Goal: Check status

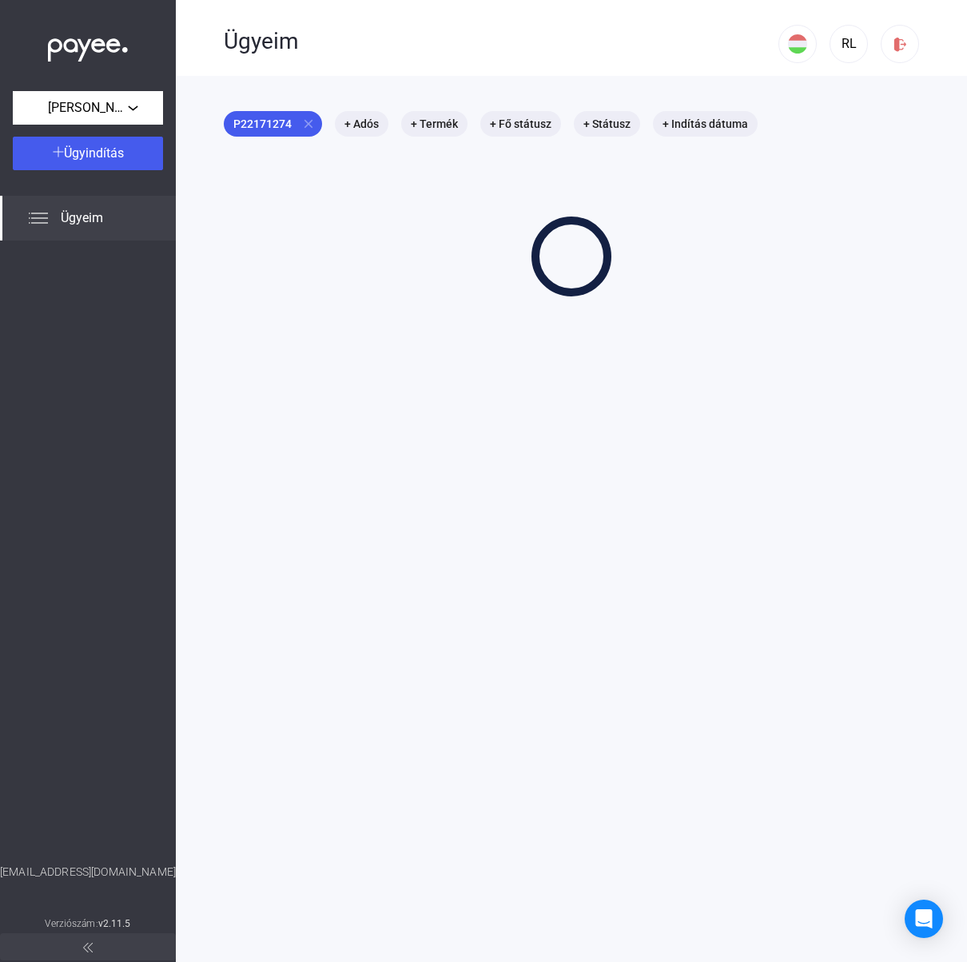
scroll to position [3, 0]
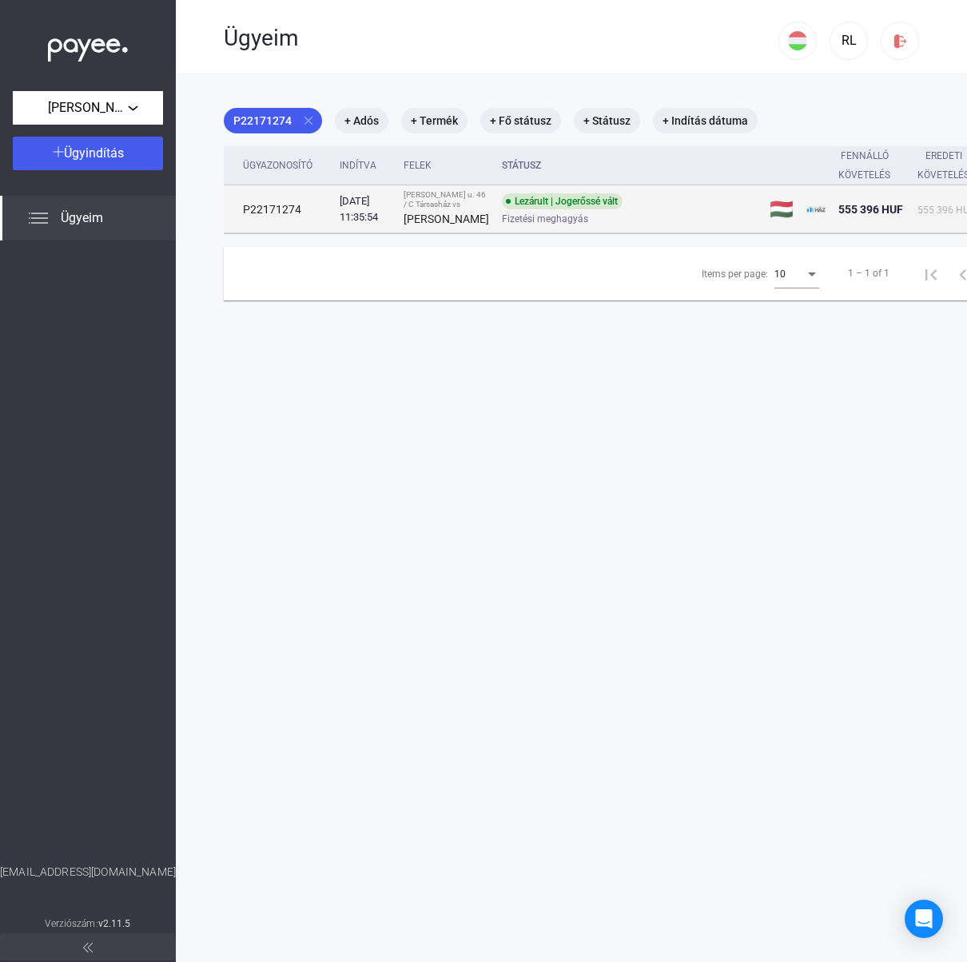
click at [544, 209] on div "Lezárult | Jogerőssé vált" at bounding box center [562, 201] width 121 height 16
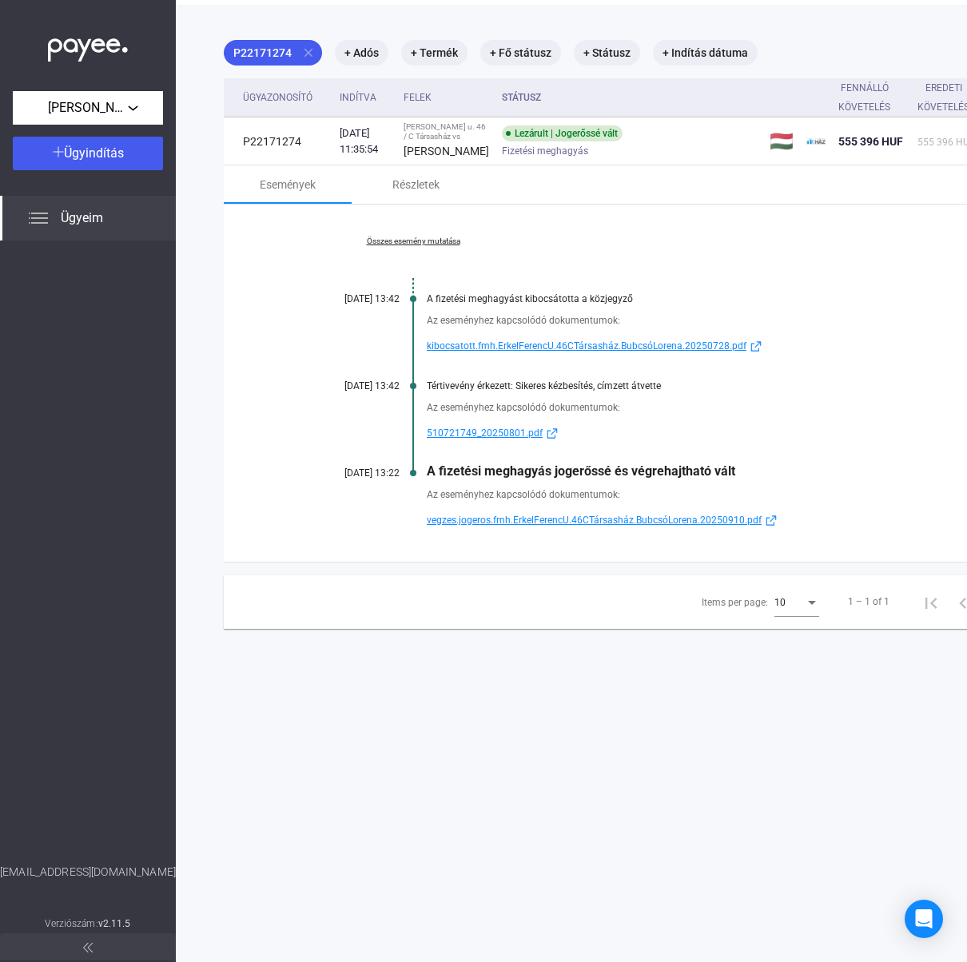
scroll to position [76, 0]
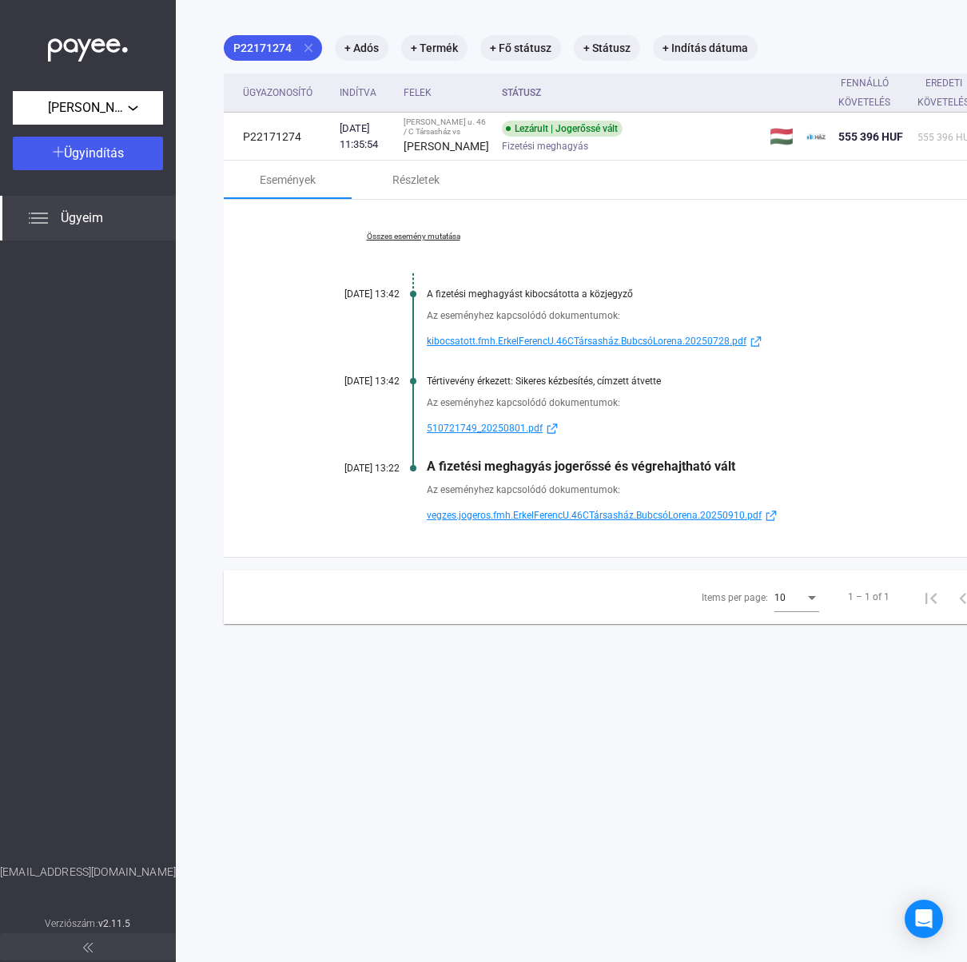
click at [653, 525] on span "vegzes.jogeros.fmh.ErkelFerencU.46CTársasház.BubcsóLorena.20250910.pdf" at bounding box center [594, 515] width 335 height 19
click at [500, 438] on span "510721749_20250801.pdf" at bounding box center [485, 428] width 116 height 19
click at [847, 408] on div "Összes esemény mutatása [DATE] 13:42 A fizetési meghagyást kibocsátotta a közje…" at bounding box center [636, 378] width 825 height 357
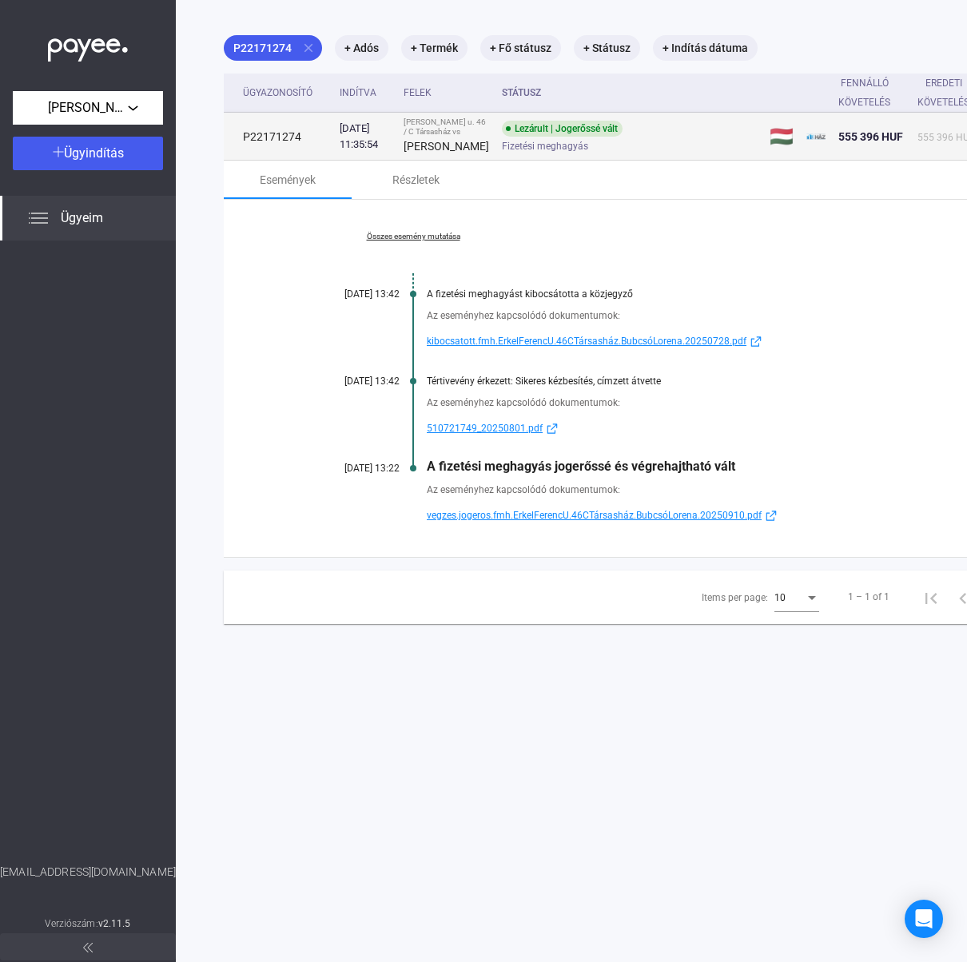
scroll to position [0, 0]
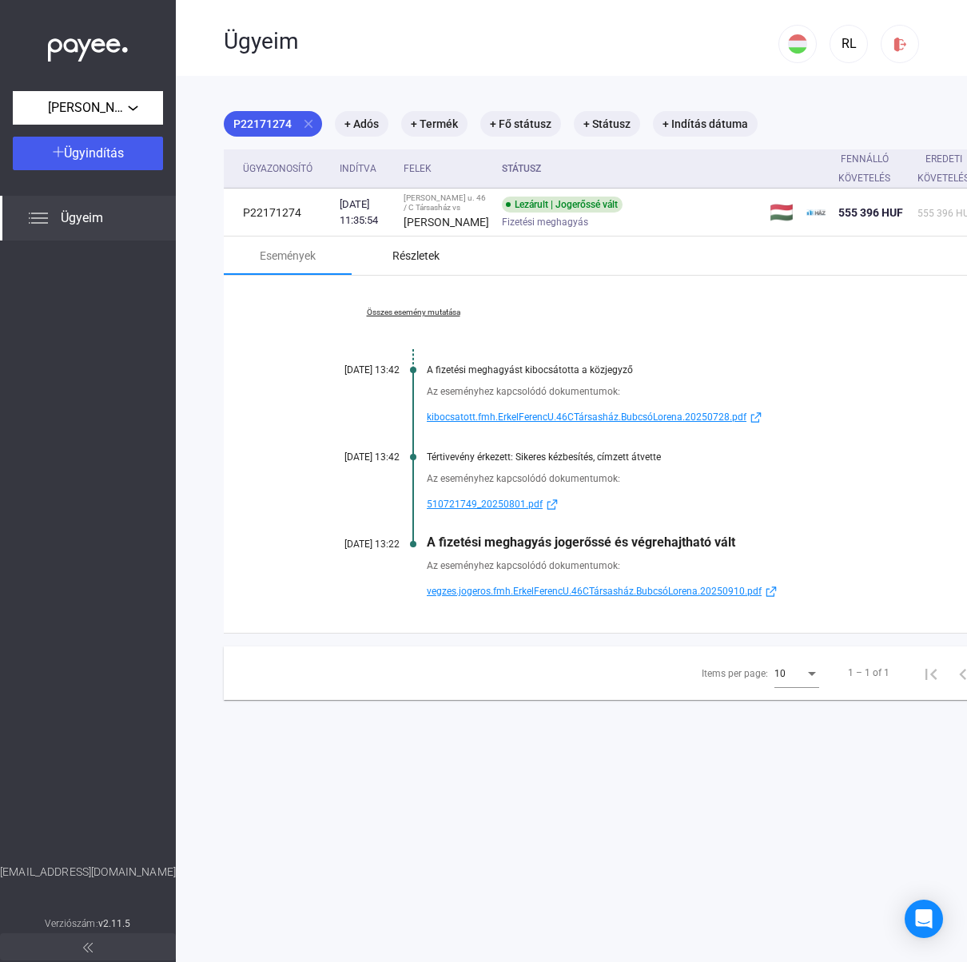
click at [422, 265] on div "Részletek" at bounding box center [415, 255] width 47 height 19
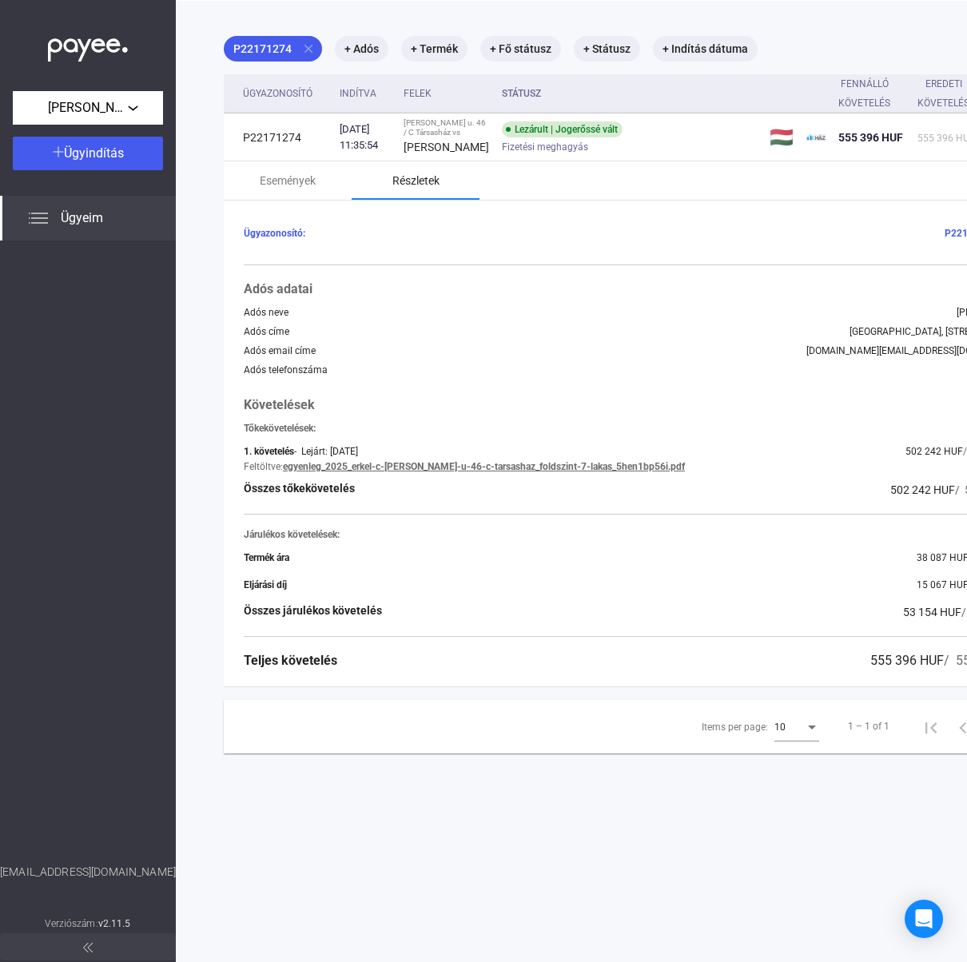
scroll to position [76, 0]
